Goal: Transaction & Acquisition: Register for event/course

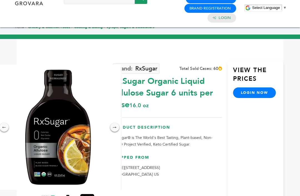
scroll to position [11, 0]
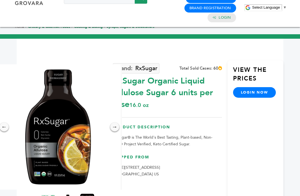
click at [263, 87] on link "login now" at bounding box center [254, 92] width 43 height 11
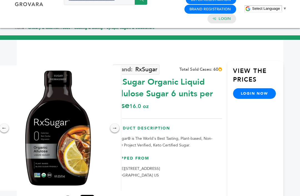
scroll to position [10, 0]
click at [256, 88] on link "login now" at bounding box center [254, 93] width 43 height 11
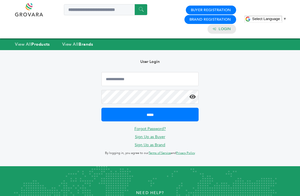
click at [220, 8] on link "Buyer Registration" at bounding box center [211, 10] width 40 height 5
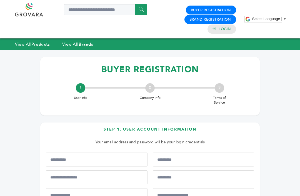
click at [190, 18] on link "Brand Registration" at bounding box center [211, 19] width 42 height 5
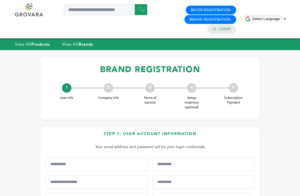
click at [211, 10] on link "Buyer Registration" at bounding box center [211, 10] width 40 height 5
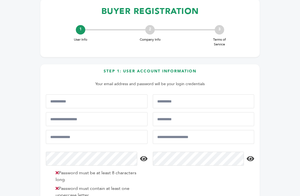
scroll to position [57, 0]
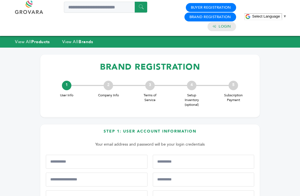
scroll to position [3, 0]
